Goal: Transaction & Acquisition: Purchase product/service

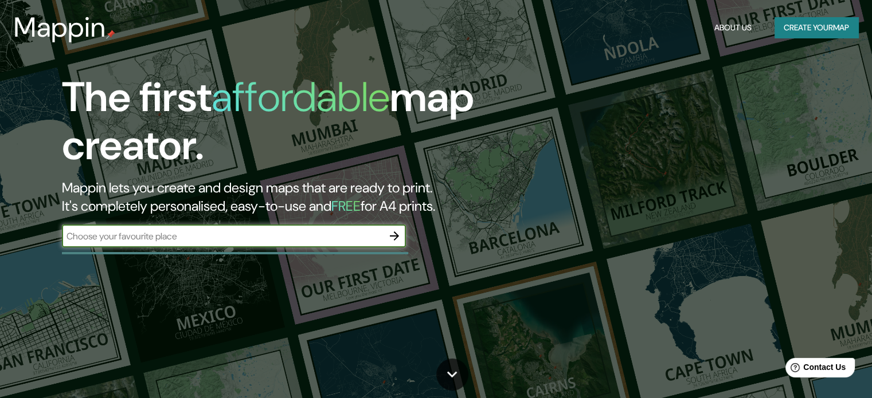
click at [173, 238] on input "text" at bounding box center [222, 236] width 321 height 13
type input "cercado"
click at [397, 228] on button "button" at bounding box center [394, 236] width 23 height 23
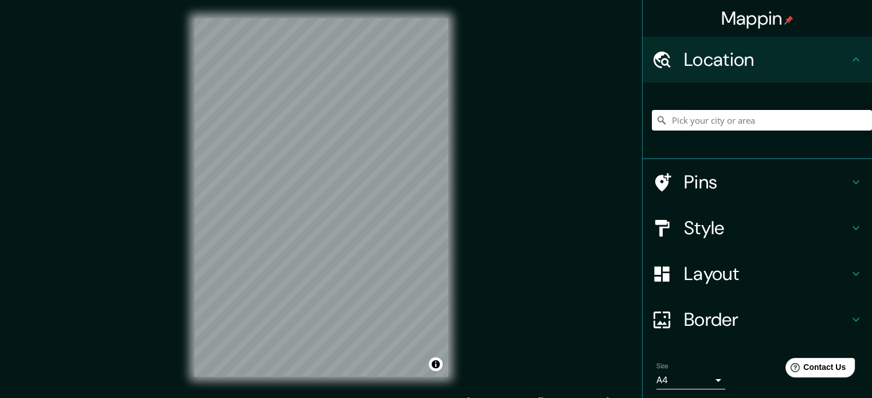
click at [679, 126] on input "Pick your city or area" at bounding box center [762, 120] width 220 height 21
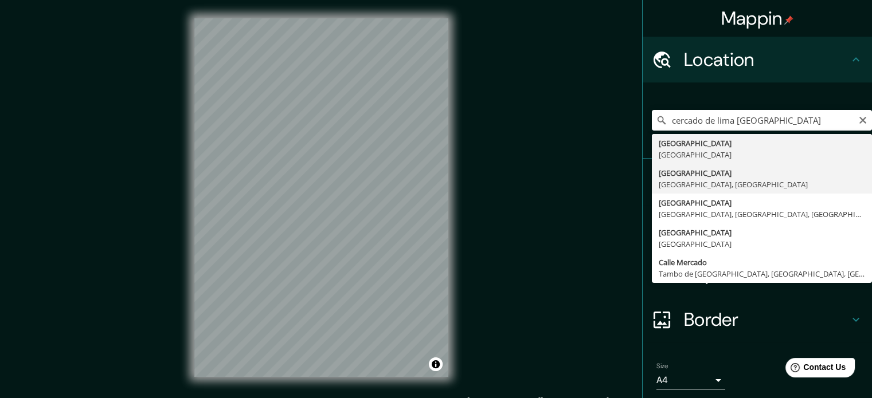
type input "[GEOGRAPHIC_DATA], [GEOGRAPHIC_DATA], [GEOGRAPHIC_DATA]"
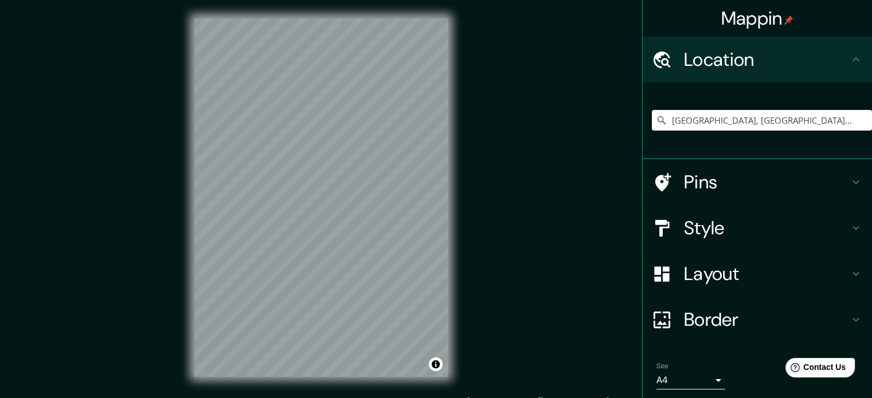
click at [190, 103] on div "© Mapbox © OpenStreetMap Improve this map" at bounding box center [321, 198] width 291 height 396
